Goal: Information Seeking & Learning: Learn about a topic

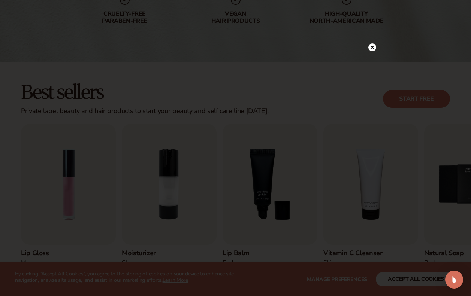
scroll to position [150, 0]
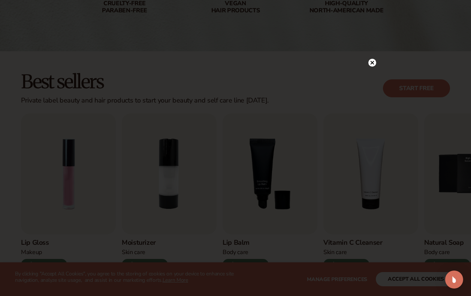
click at [370, 64] on circle at bounding box center [372, 63] width 8 height 8
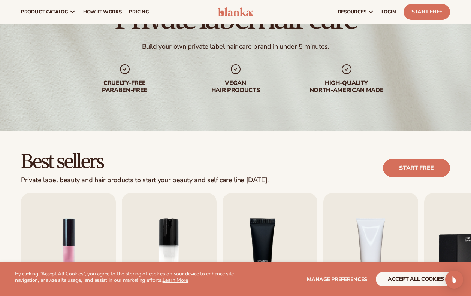
scroll to position [0, 0]
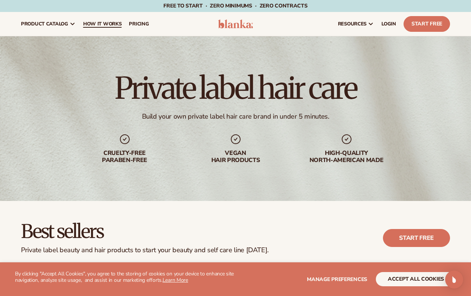
click at [91, 20] on link "How It Works" at bounding box center [102, 24] width 46 height 24
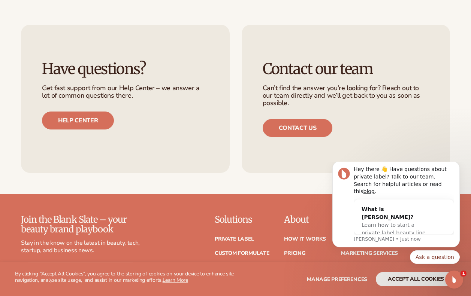
scroll to position [1497, 0]
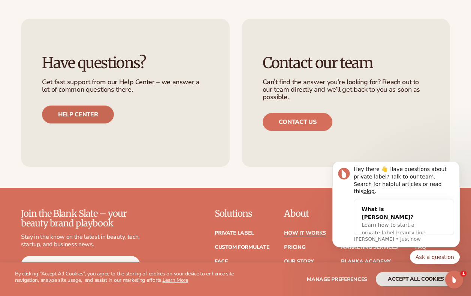
click at [61, 106] on link "Help center" at bounding box center [78, 115] width 72 height 18
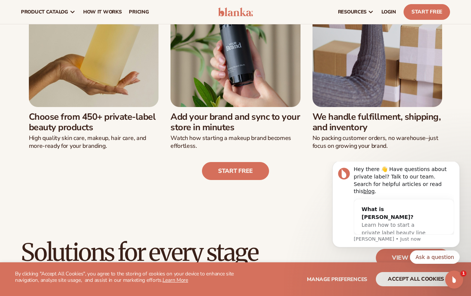
scroll to position [0, 0]
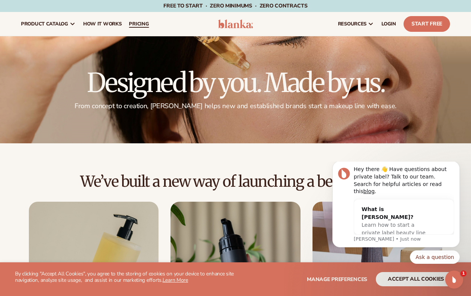
click at [145, 24] on span "pricing" at bounding box center [139, 24] width 20 height 6
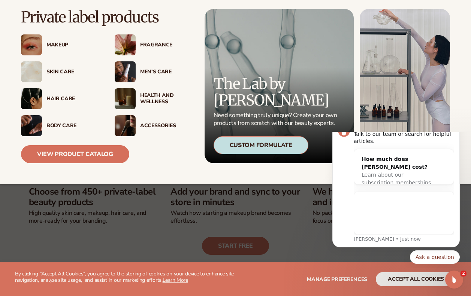
click at [35, 94] on img at bounding box center [31, 98] width 21 height 21
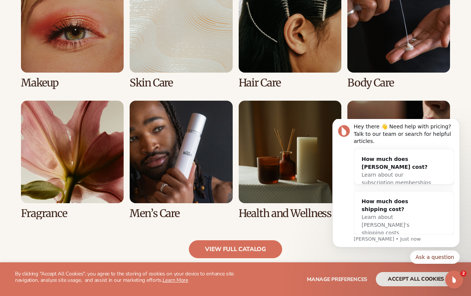
scroll to position [590, 0]
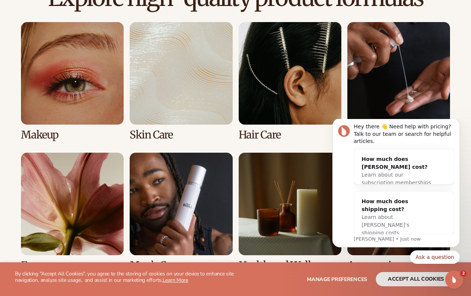
drag, startPoint x: 475, startPoint y: 63, endPoint x: 143, endPoint y: 2, distance: 337.6
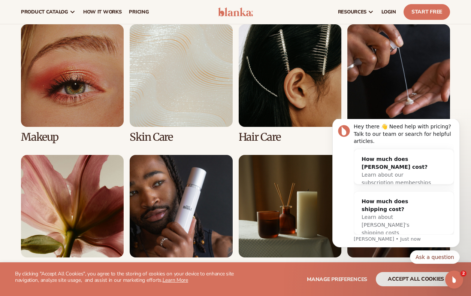
click at [255, 82] on link "3 / 8" at bounding box center [289, 83] width 103 height 119
click at [274, 77] on link "3 / 8" at bounding box center [289, 83] width 103 height 119
click at [275, 78] on link "3 / 8" at bounding box center [289, 83] width 103 height 119
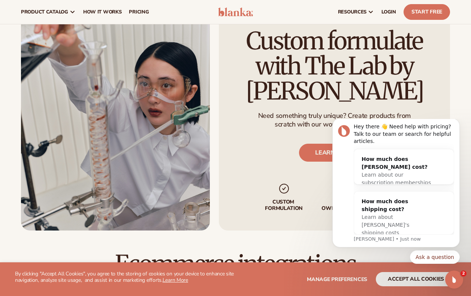
scroll to position [187, 0]
